Goal: Transaction & Acquisition: Purchase product/service

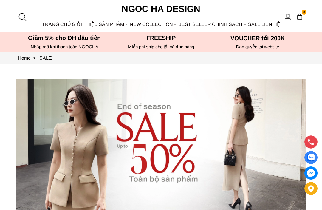
click at [21, 58] on link "Home >" at bounding box center [28, 58] width 21 height 5
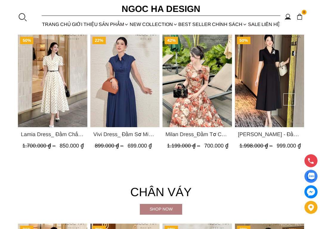
scroll to position [930, 0]
click at [286, 100] on button at bounding box center [290, 99] width 12 height 12
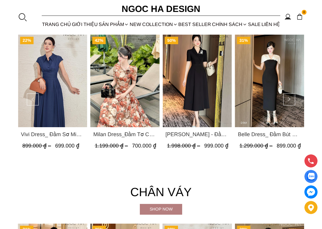
click at [292, 99] on button at bounding box center [290, 99] width 12 height 12
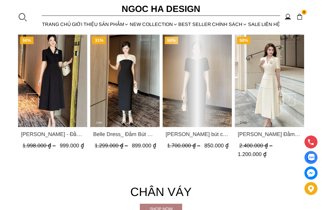
click at [290, 101] on button at bounding box center [290, 99] width 12 height 12
click at [289, 103] on img "Product image - Louisa Dress_ Đầm Cổ Vest Cài Hoa Tùng May Gân Nổi Kèm Đai Màu …" at bounding box center [270, 81] width 70 height 93
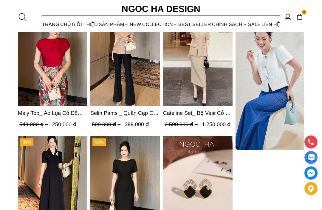
scroll to position [1655, 0]
